Goal: Task Accomplishment & Management: Use online tool/utility

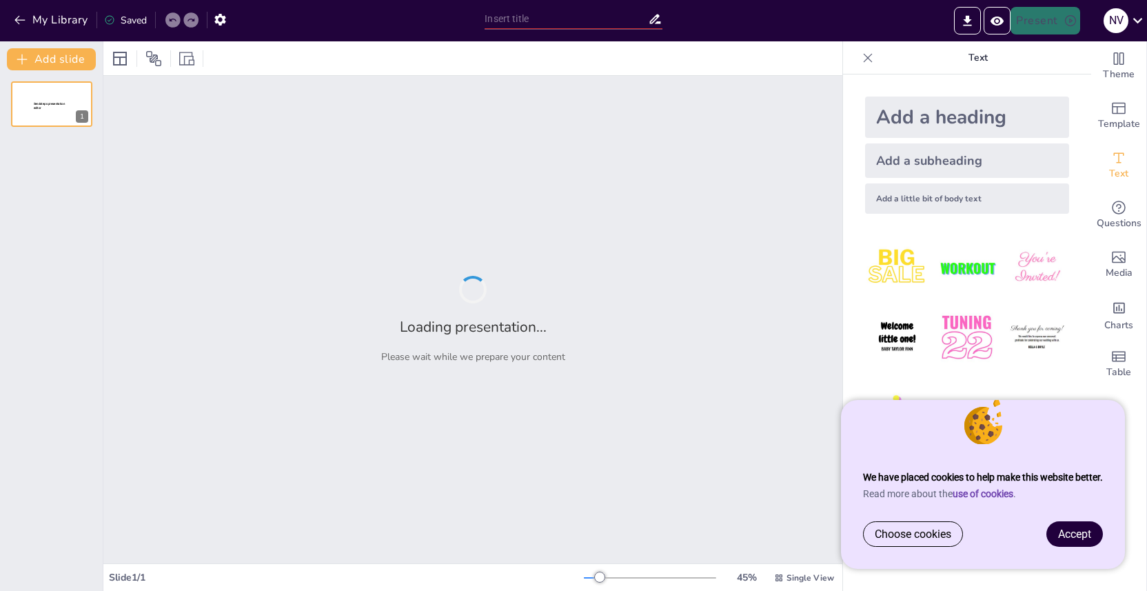
type input "New Sendsteps"
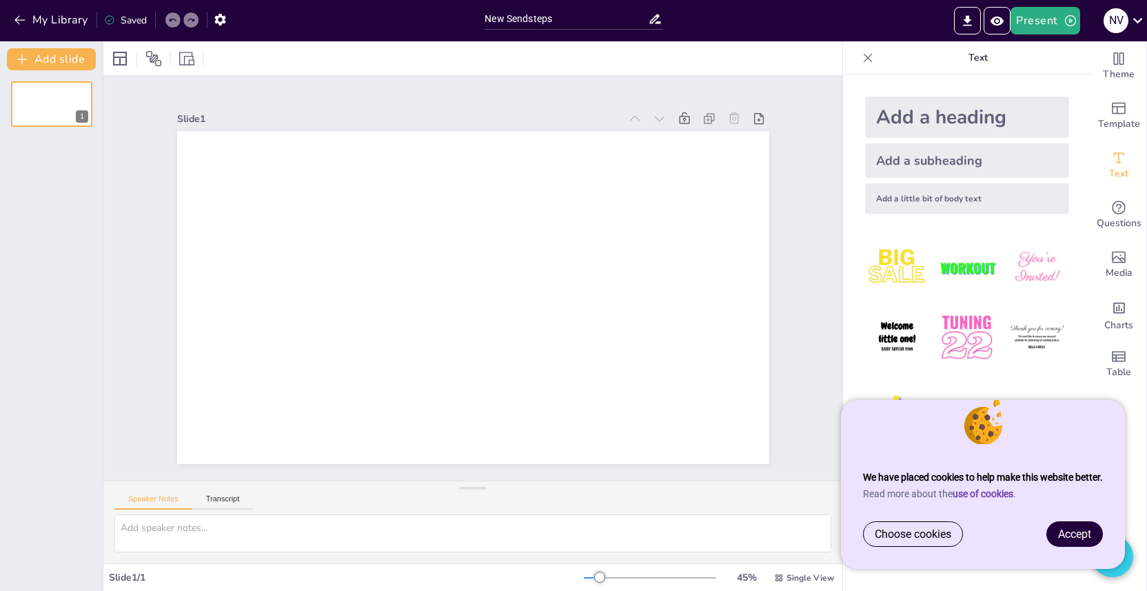
click at [1066, 531] on span "Accept" at bounding box center [1074, 533] width 33 height 13
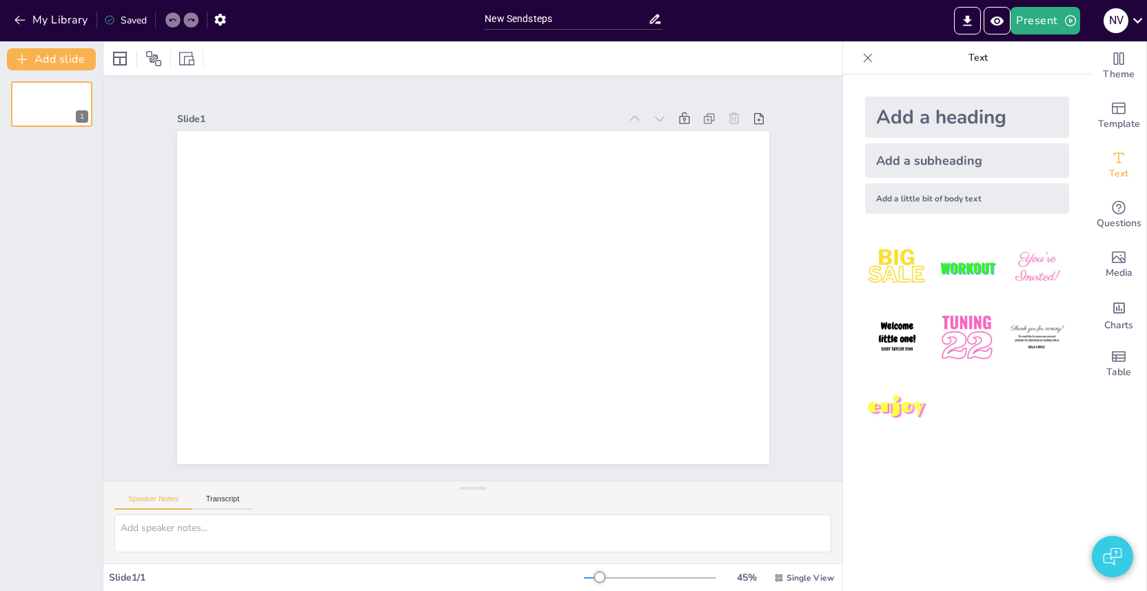
click at [863, 54] on icon at bounding box center [868, 58] width 14 height 14
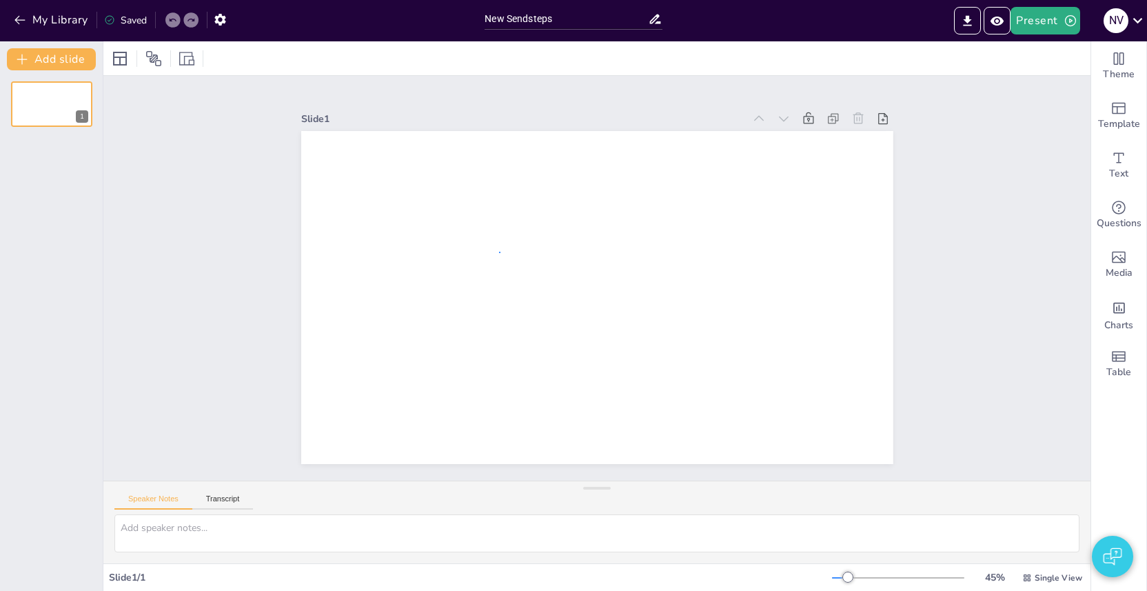
drag, startPoint x: 500, startPoint y: 252, endPoint x: 1001, endPoint y: 109, distance: 521.7
click at [505, 251] on div at bounding box center [577, 282] width 449 height 648
click at [1122, 155] on icon "Add text boxes" at bounding box center [1118, 158] width 17 height 17
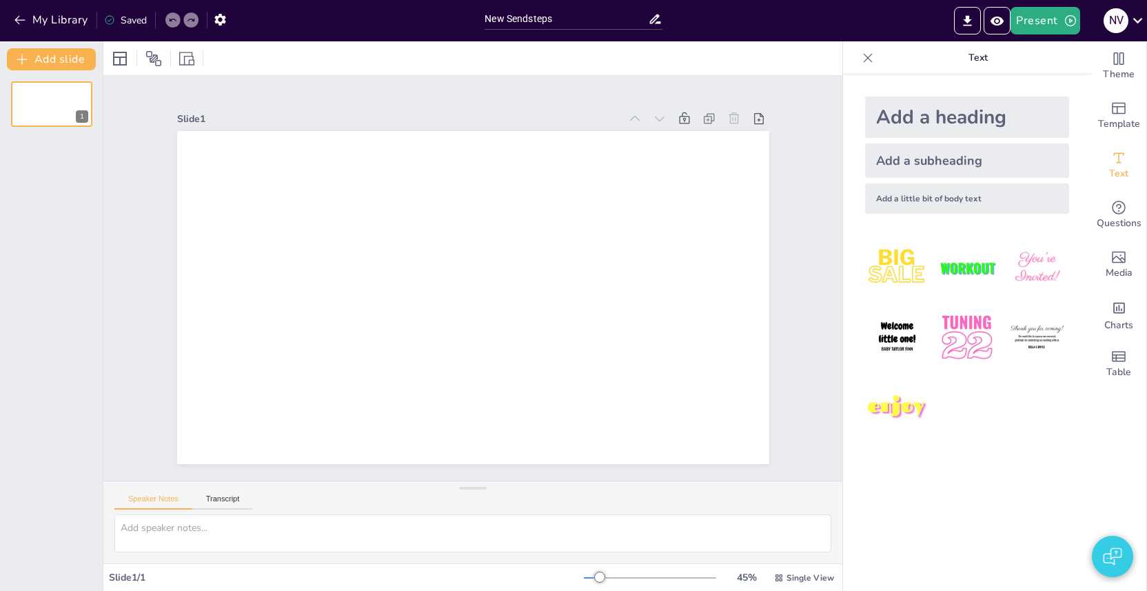
click at [976, 113] on div "Add a heading" at bounding box center [967, 116] width 204 height 41
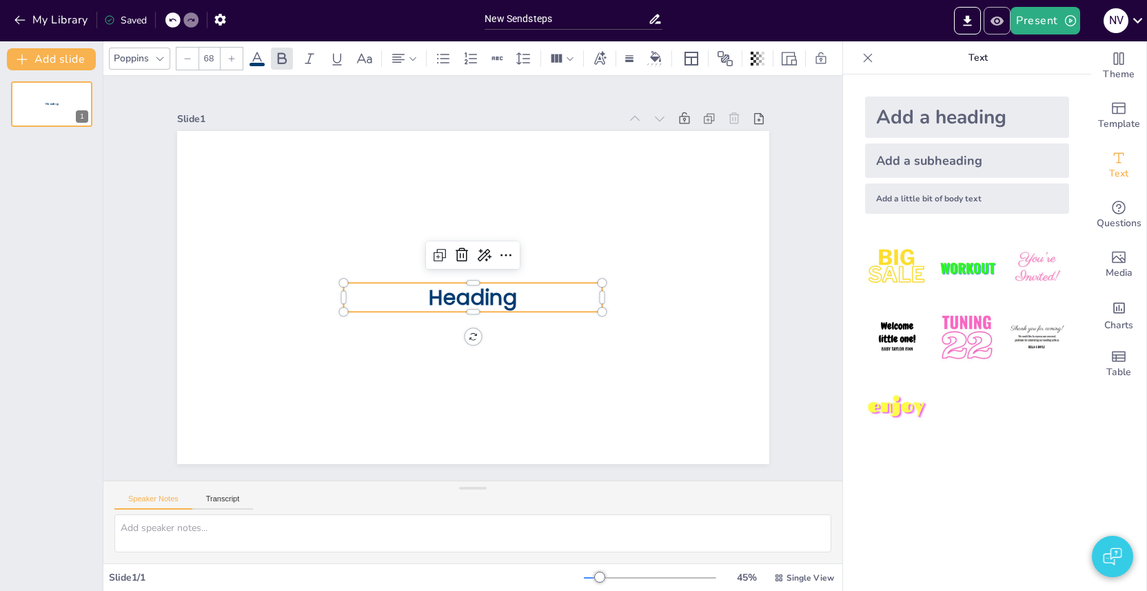
click at [997, 21] on icon "Preview Presentation" at bounding box center [996, 20] width 13 height 9
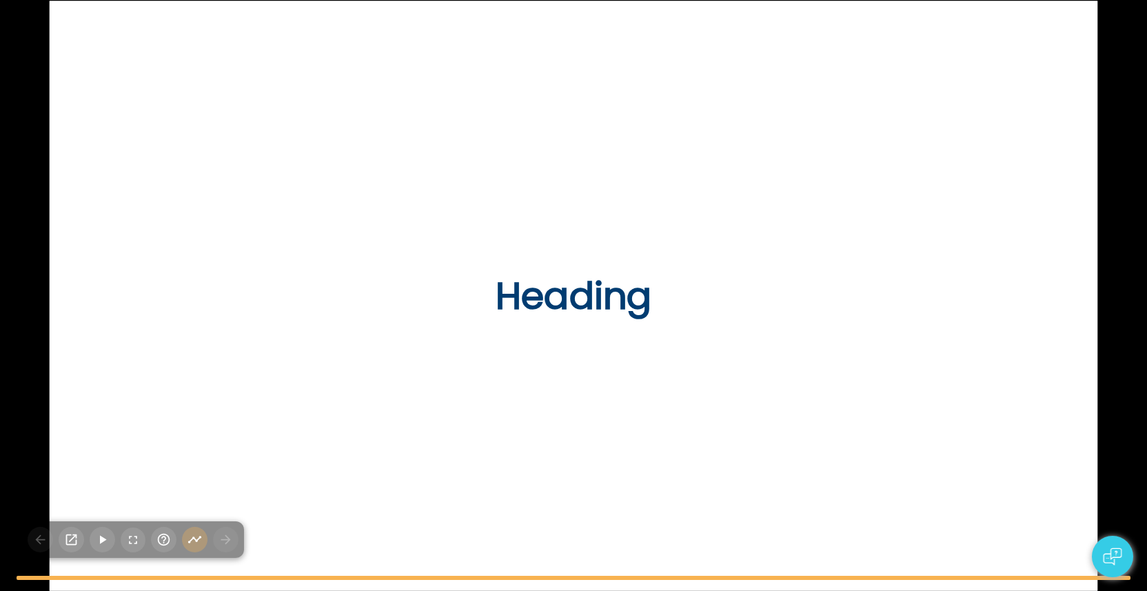
click at [1105, 218] on div "Heading" at bounding box center [573, 295] width 1147 height 591
click at [27, 28] on div "Heading" at bounding box center [573, 295] width 1147 height 591
click at [135, 535] on icon "button" at bounding box center [133, 539] width 8 height 8
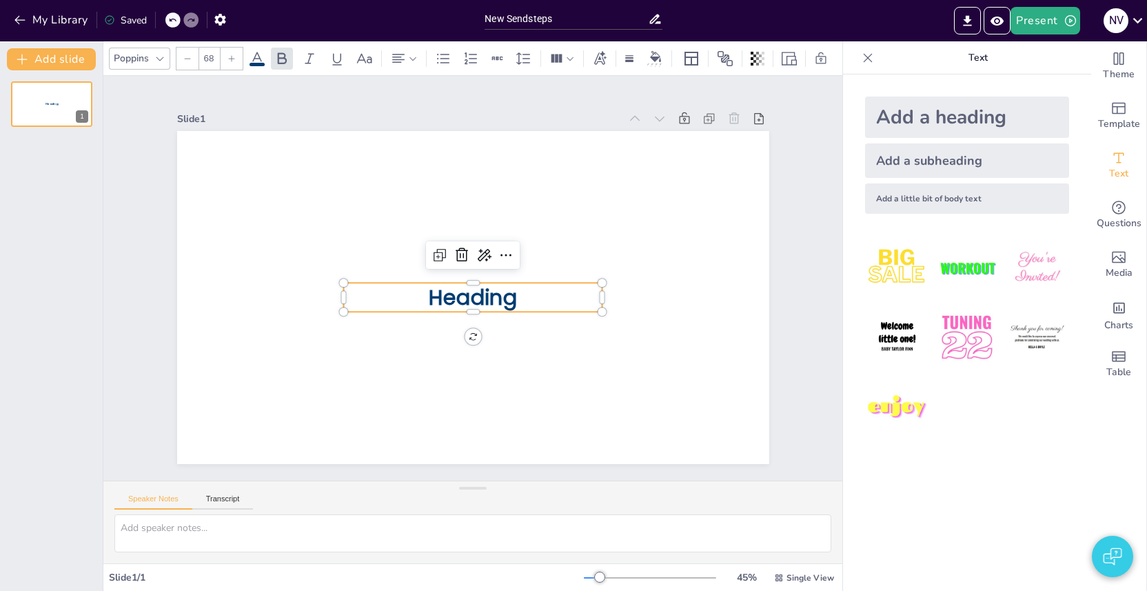
click at [827, 115] on div "Slide 1 Heading" at bounding box center [472, 278] width 739 height 404
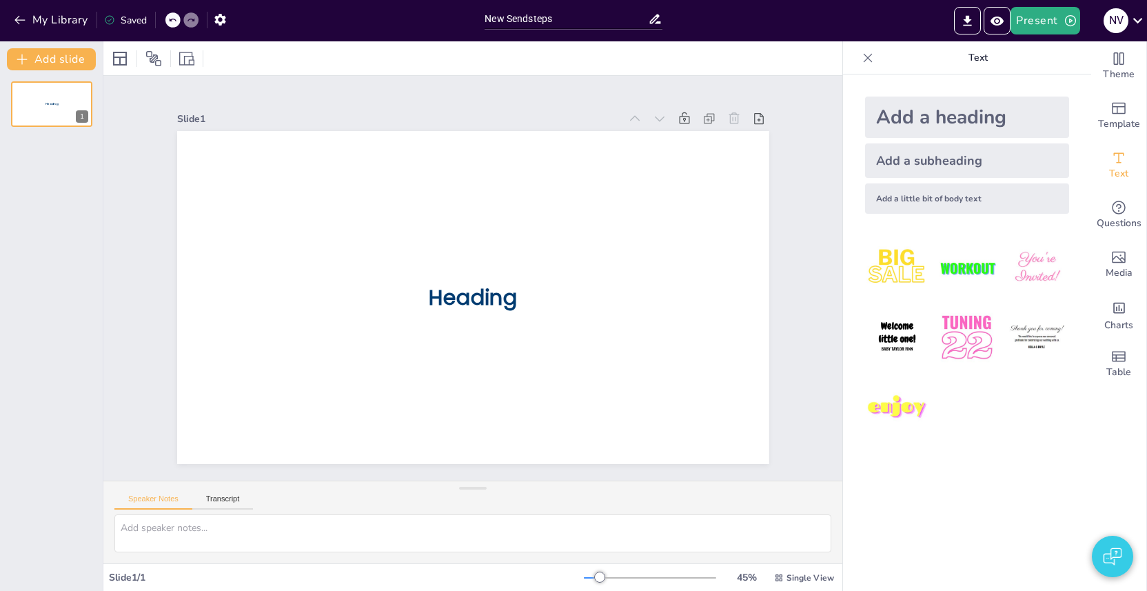
click at [869, 57] on icon at bounding box center [868, 58] width 14 height 14
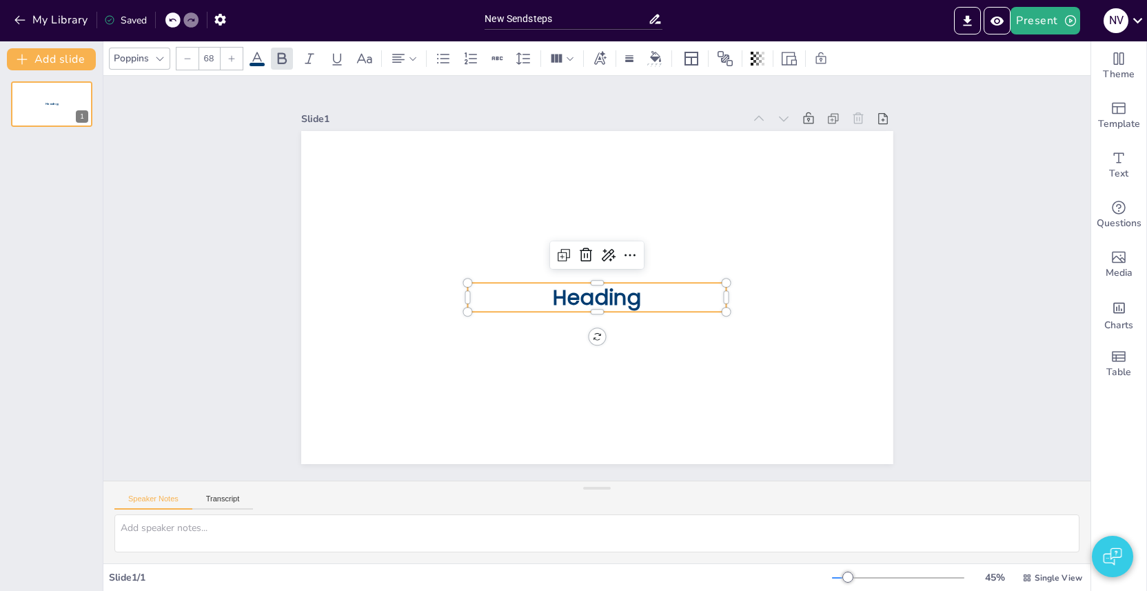
click at [607, 298] on span "Heading" at bounding box center [597, 297] width 88 height 29
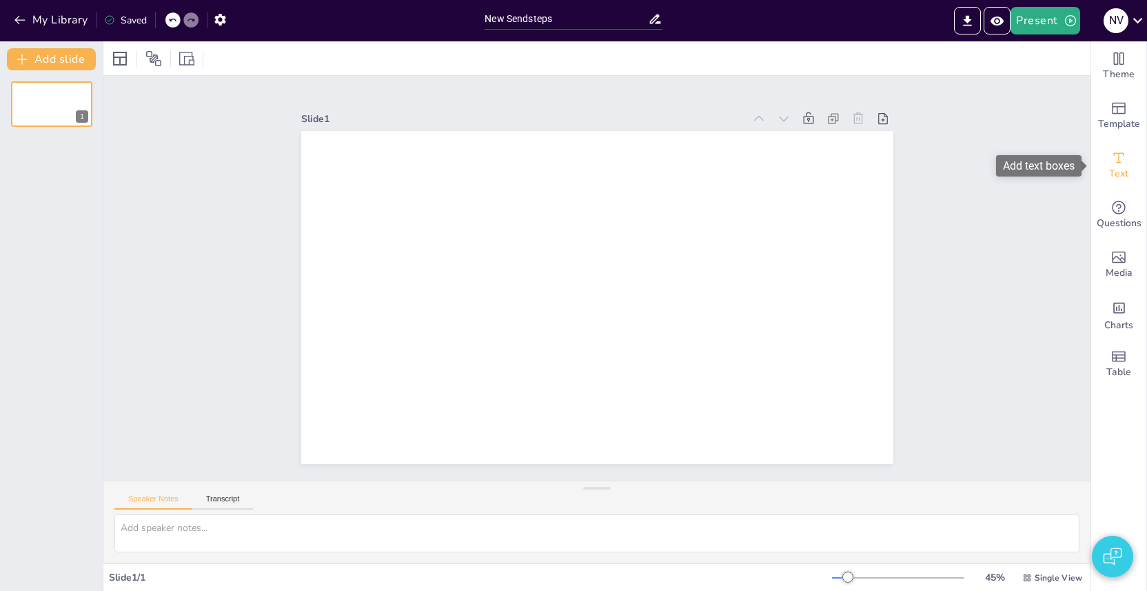
click at [1109, 174] on span "Text" at bounding box center [1118, 173] width 19 height 15
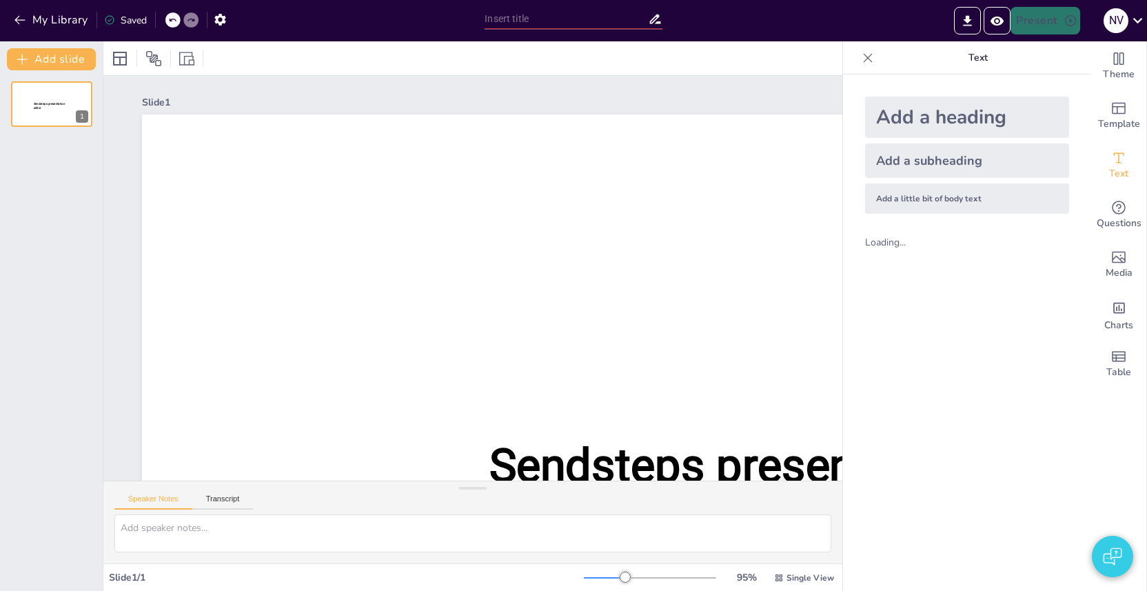
type input "New Sendsteps"
